Goal: Navigation & Orientation: Find specific page/section

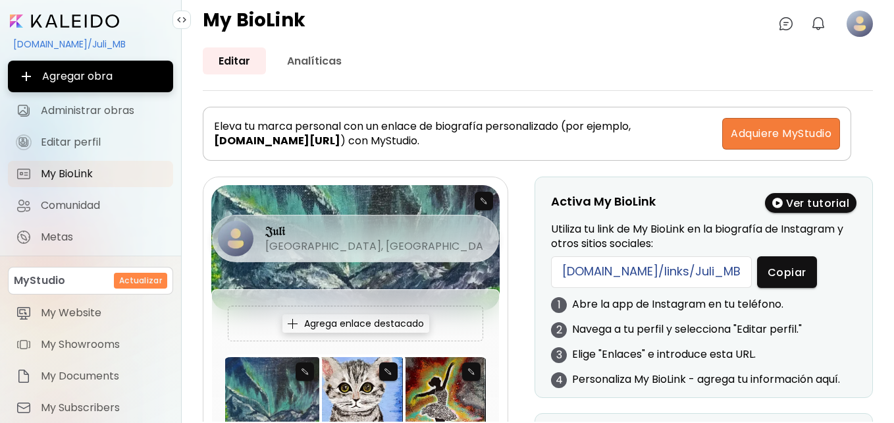
click at [47, 22] on input "image" at bounding box center [64, 20] width 109 height 13
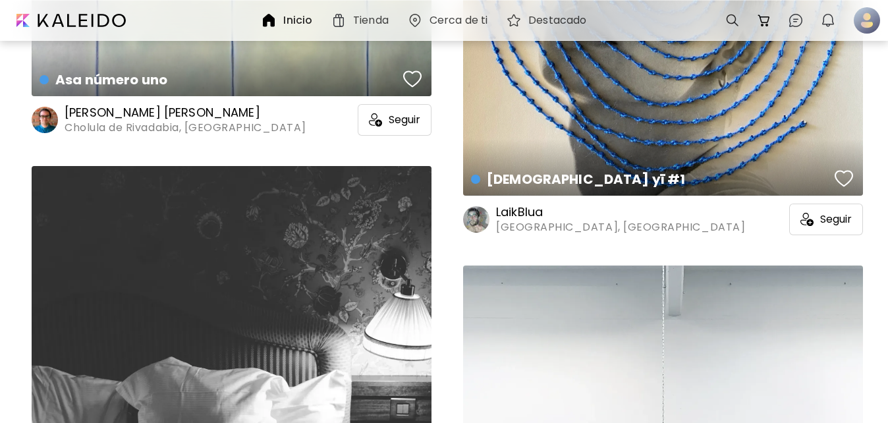
scroll to position [9632, 0]
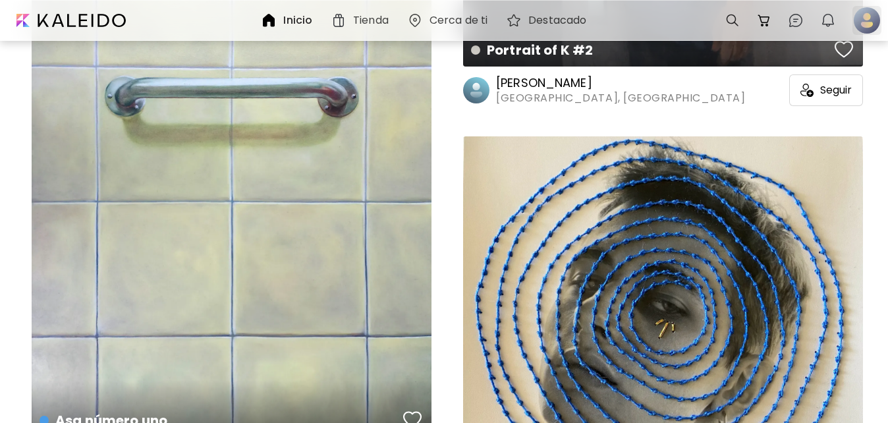
click at [867, 5] on div at bounding box center [867, 20] width 34 height 34
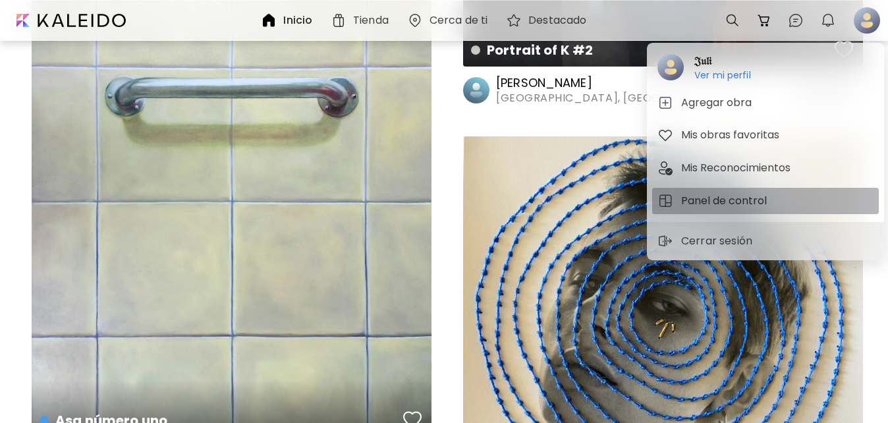
click at [747, 204] on h5 "Panel de control" at bounding box center [726, 201] width 90 height 16
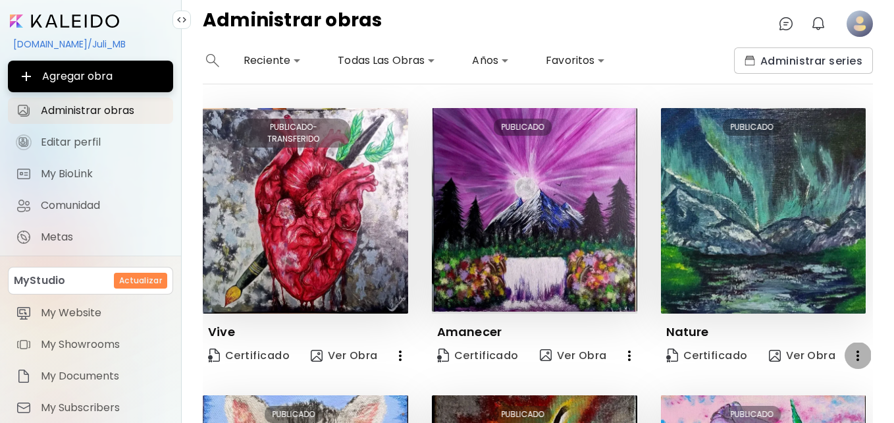
click at [857, 357] on icon "button" at bounding box center [858, 356] width 16 height 16
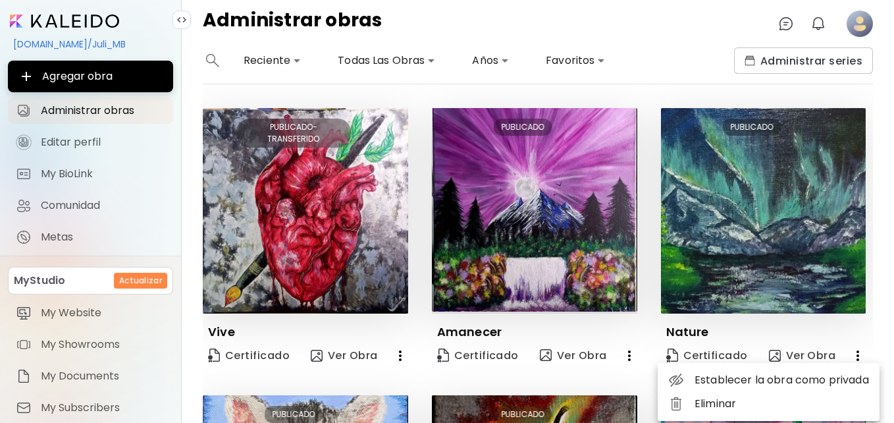
click at [894, 282] on html "**********" at bounding box center [447, 211] width 894 height 423
